Goal: Task Accomplishment & Management: Use online tool/utility

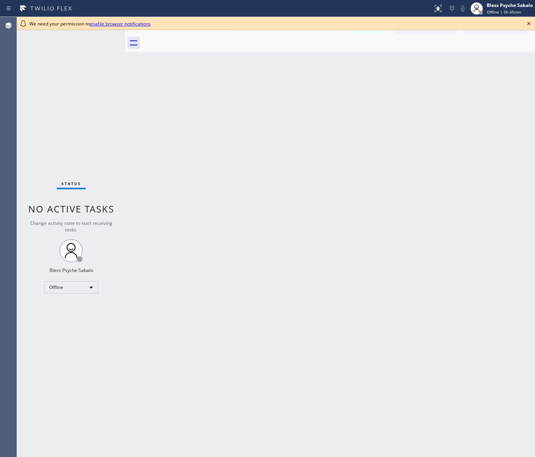
click at [201, 102] on div "Back to Dashboard Change Sender ID Customers Technicians Select a contact Outbo…" at bounding box center [330, 237] width 410 height 440
click at [528, 24] on icon at bounding box center [528, 23] width 3 height 3
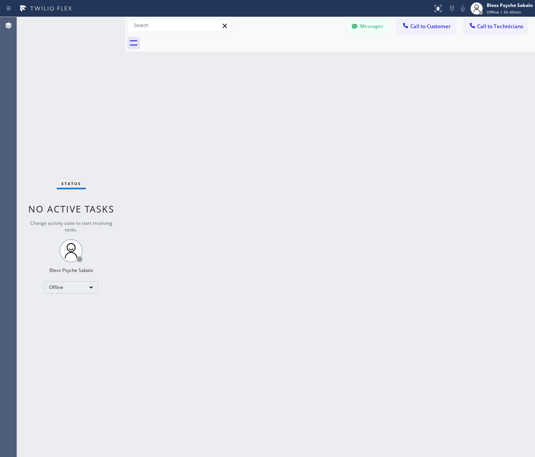
drag, startPoint x: 497, startPoint y: 47, endPoint x: 452, endPoint y: 47, distance: 45.2
click at [497, 47] on div at bounding box center [338, 42] width 393 height 17
click at [370, 32] on button "Messages" at bounding box center [367, 26] width 42 height 15
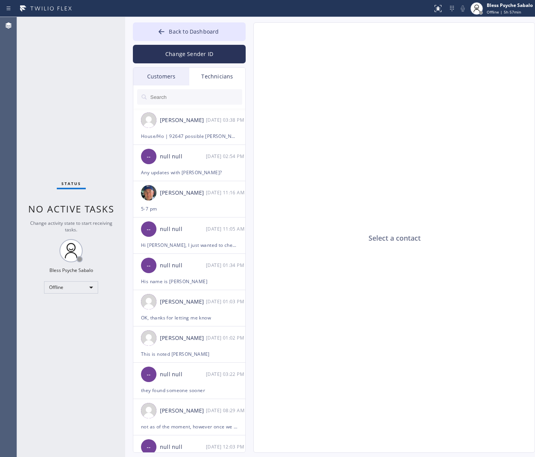
click at [227, 78] on div "Technicians" at bounding box center [217, 77] width 56 height 18
